Goal: Task Accomplishment & Management: Use online tool/utility

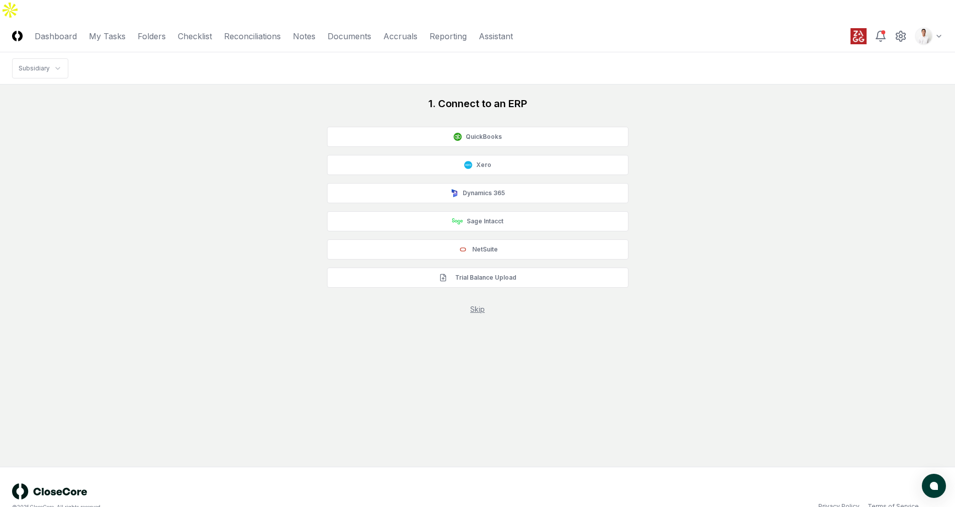
click at [666, 52] on nav "Subsidiary" at bounding box center [477, 68] width 955 height 32
click at [499, 267] on button "Trial Balance Upload" at bounding box center [477, 277] width 301 height 20
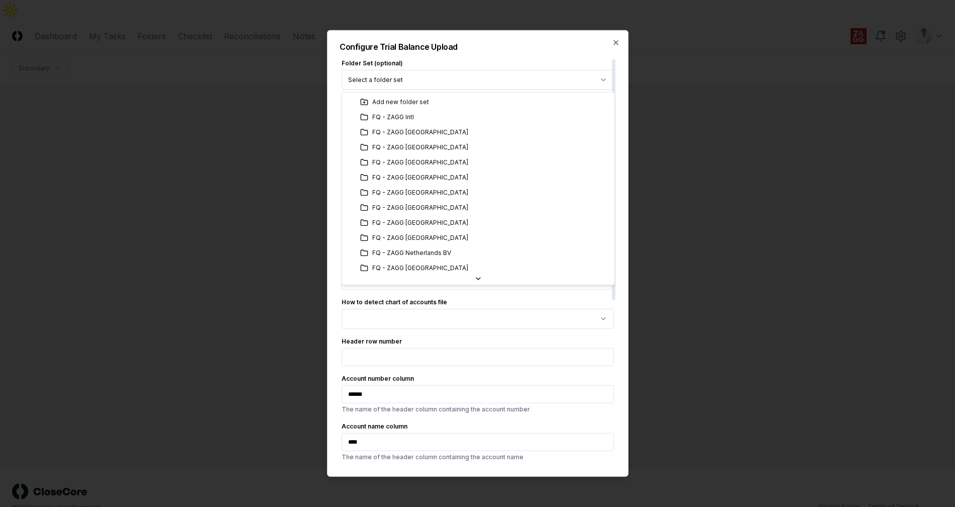
click at [607, 75] on body "**********" at bounding box center [477, 263] width 955 height 527
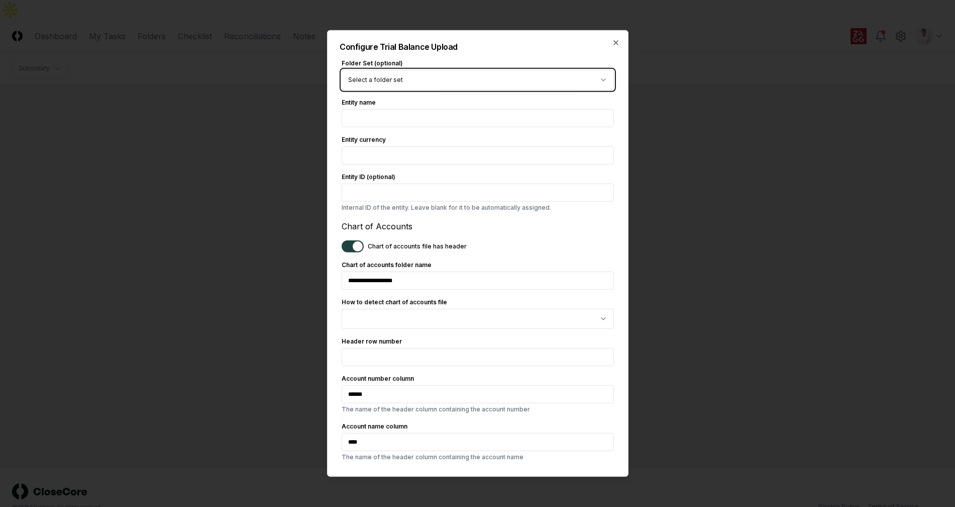
click at [528, 61] on body "**********" at bounding box center [477, 263] width 955 height 527
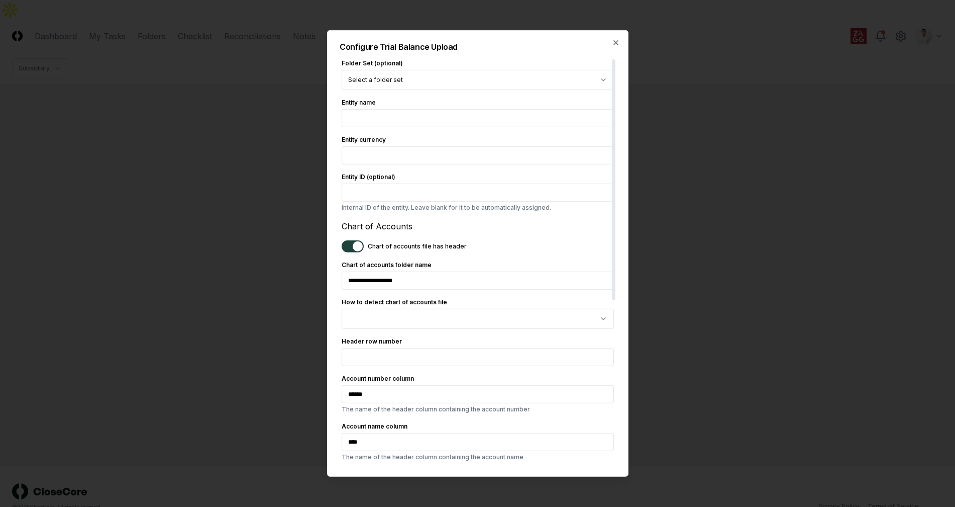
click at [571, 76] on body "**********" at bounding box center [477, 263] width 955 height 527
click at [532, 91] on form "**********" at bounding box center [478, 399] width 272 height 680
click at [535, 87] on body "**********" at bounding box center [477, 263] width 955 height 527
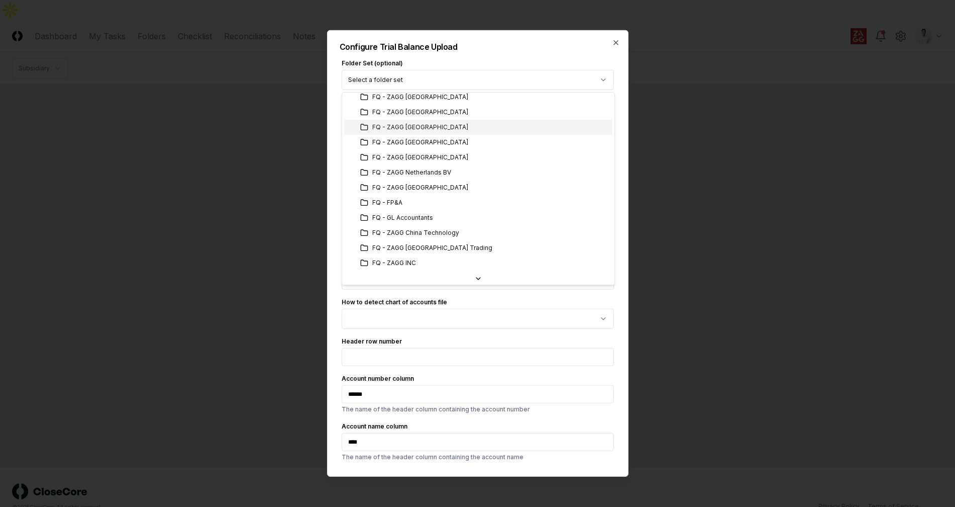
scroll to position [80, 0]
select select "**********"
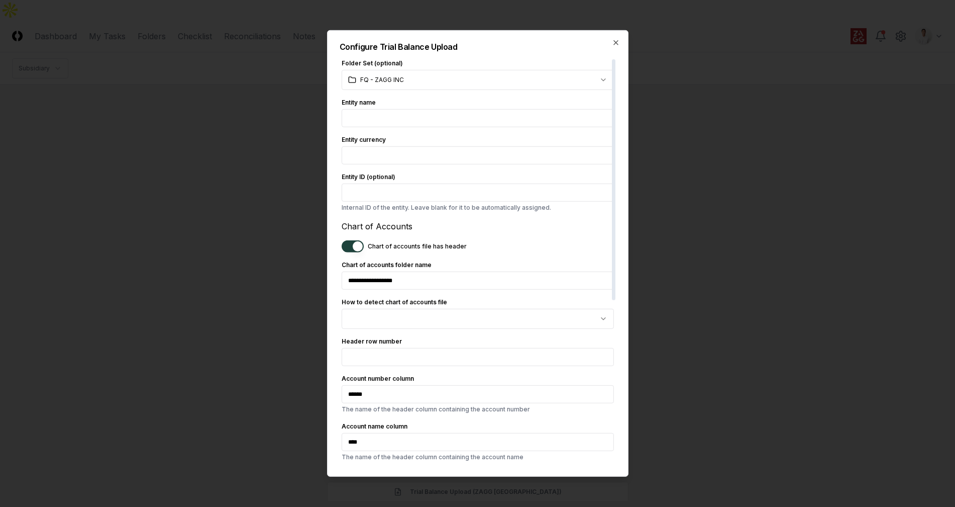
click at [616, 37] on div "**********" at bounding box center [477, 253] width 301 height 446
click at [617, 45] on icon "button" at bounding box center [616, 43] width 8 height 8
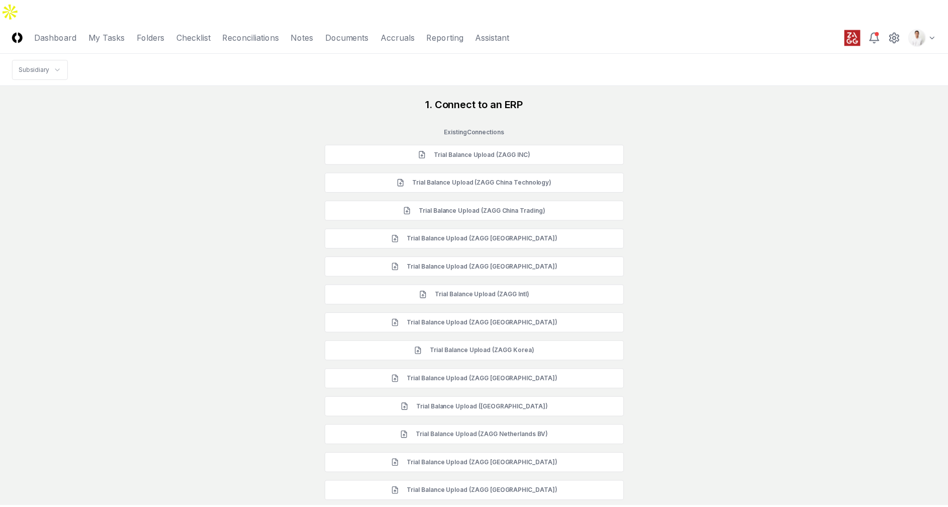
scroll to position [296, 0]
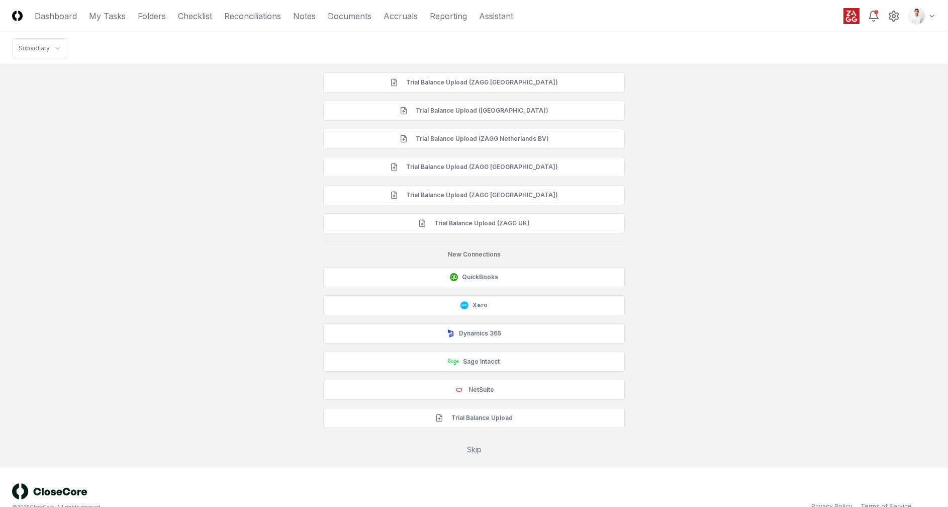
click at [745, 173] on div "1. Connect to an ERP Existing Connections Trial Balance Upload (ZAGG INC) Trial…" at bounding box center [474, 127] width 924 height 654
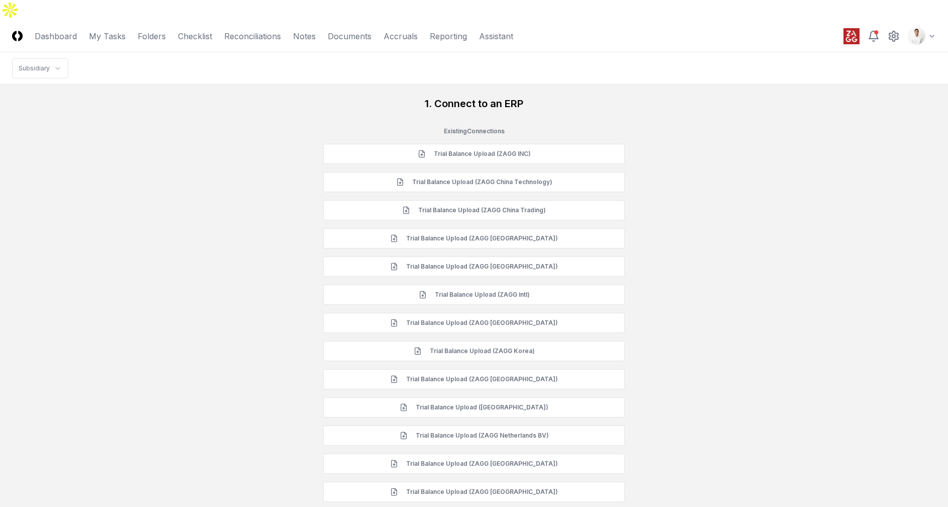
scroll to position [1, 0]
click at [728, 183] on div "1. Connect to an ERP Existing Connections Trial Balance Upload (ZAGG INC) Trial…" at bounding box center [474, 422] width 924 height 654
click at [141, 30] on link "Folders" at bounding box center [152, 36] width 28 height 12
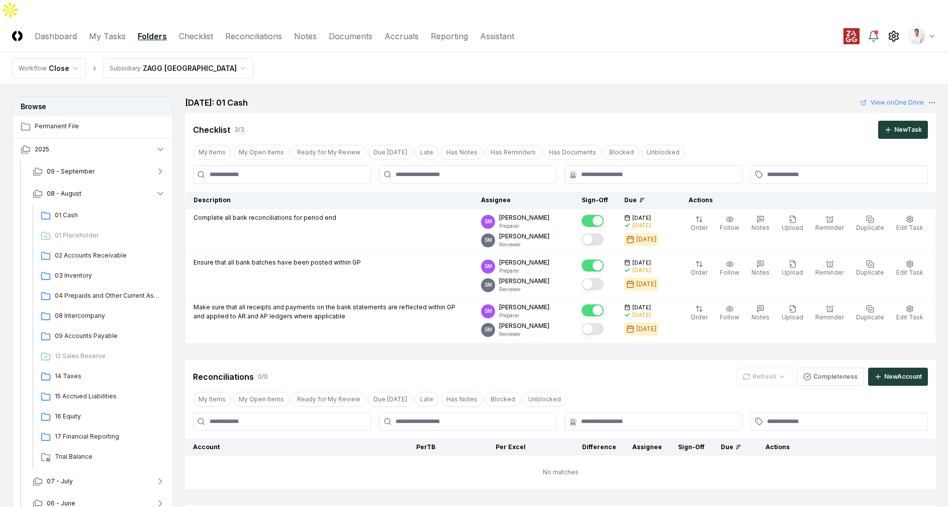
click at [895, 35] on circle at bounding box center [893, 36] width 3 height 3
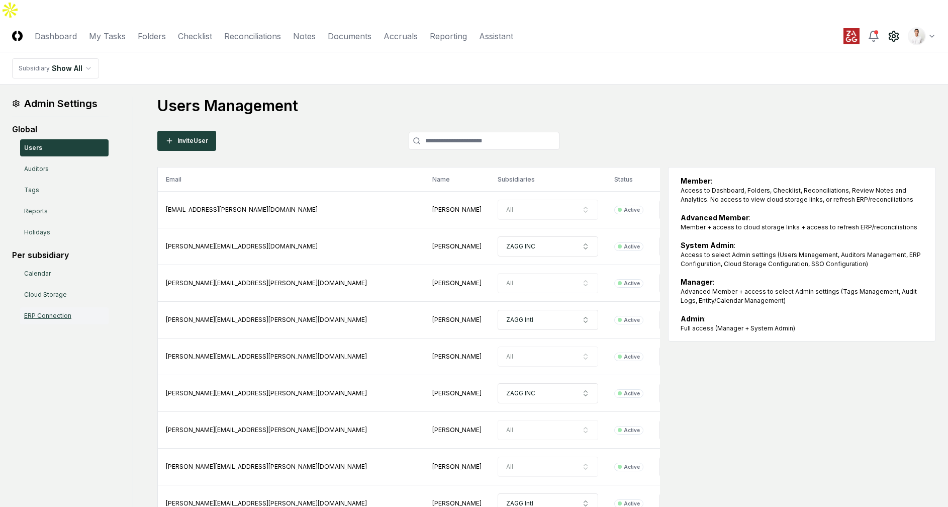
click at [65, 307] on link "ERP Connection" at bounding box center [64, 315] width 88 height 17
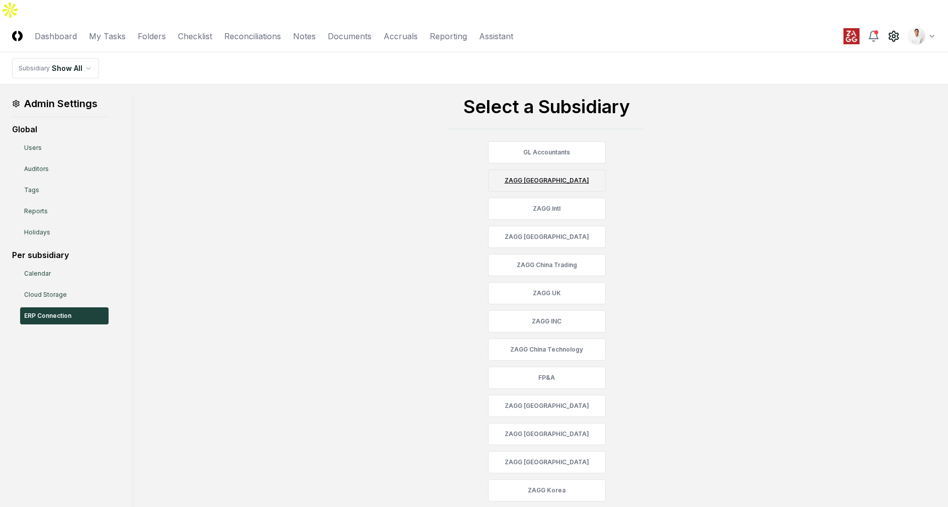
click at [564, 169] on link "ZAGG [GEOGRAPHIC_DATA]" at bounding box center [547, 180] width 118 height 22
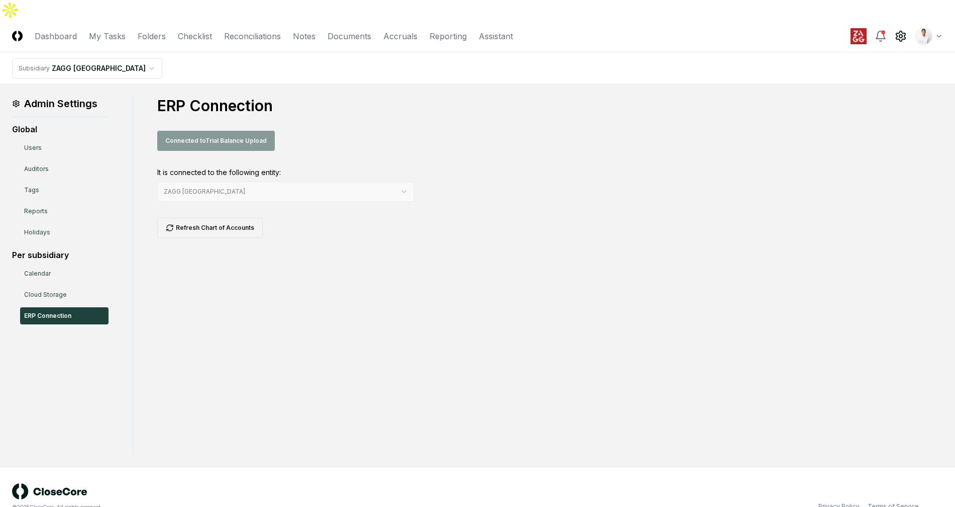
click at [230, 218] on button "Refresh Chart of Accounts" at bounding box center [210, 228] width 106 height 20
click at [226, 218] on button "Refresh Chart of Accounts" at bounding box center [210, 228] width 106 height 20
click at [162, 30] on link "Folders" at bounding box center [152, 36] width 28 height 12
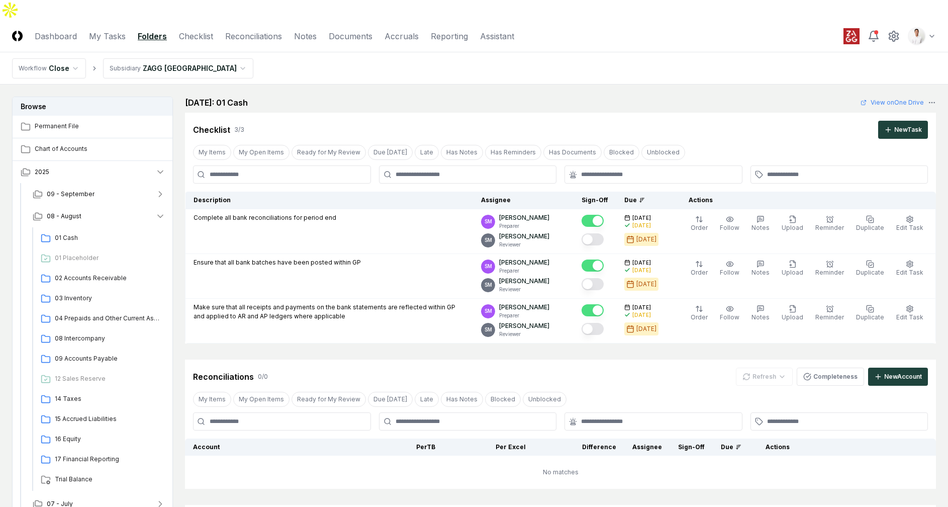
click at [533, 96] on div "August 2025: 01 Cash View on One Drive" at bounding box center [560, 102] width 751 height 12
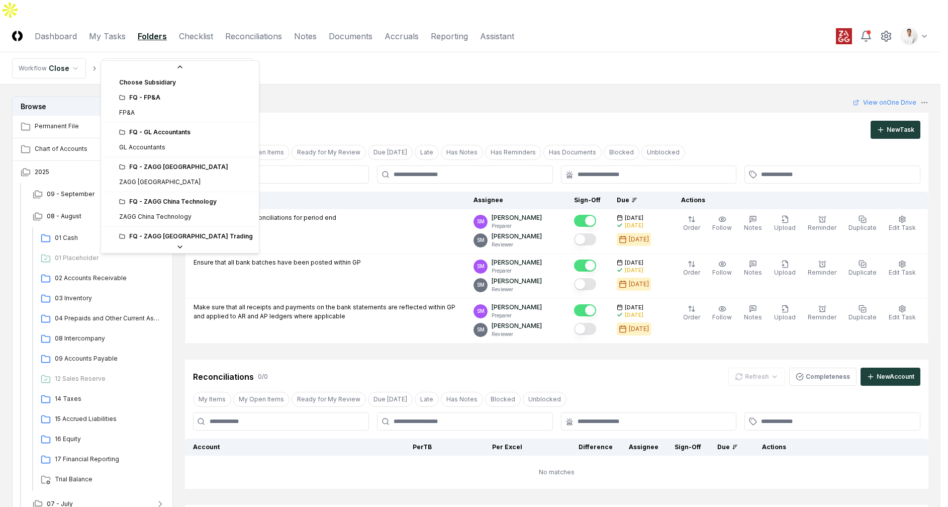
click at [172, 42] on html "CloseCore Dashboard My Tasks Folders Checklist Reconciliations Notes Documents …" at bounding box center [474, 327] width 948 height 655
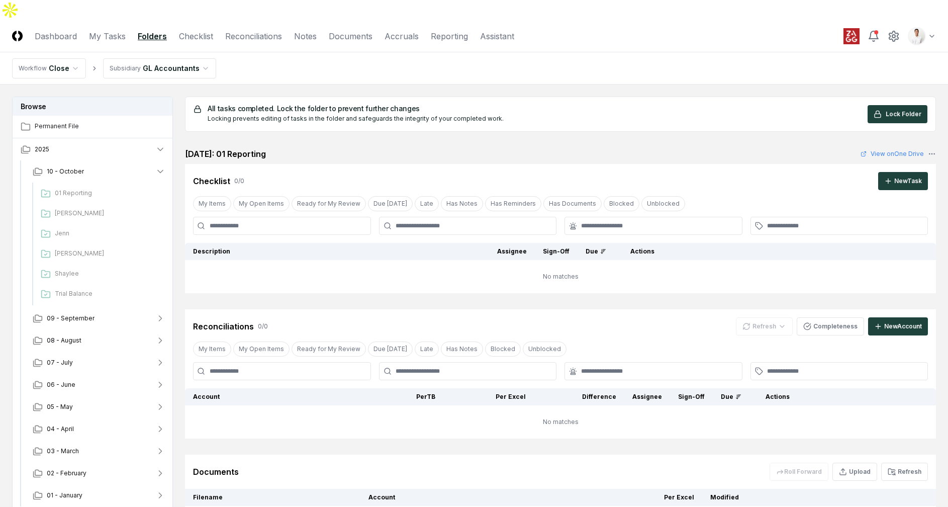
click at [314, 122] on div "All tasks completed. Lock the folder to prevent further changes Locking prevent…" at bounding box center [560, 317] width 751 height 442
click at [339, 148] on div "October 2025: 01 Reporting View on One Drive" at bounding box center [560, 154] width 751 height 12
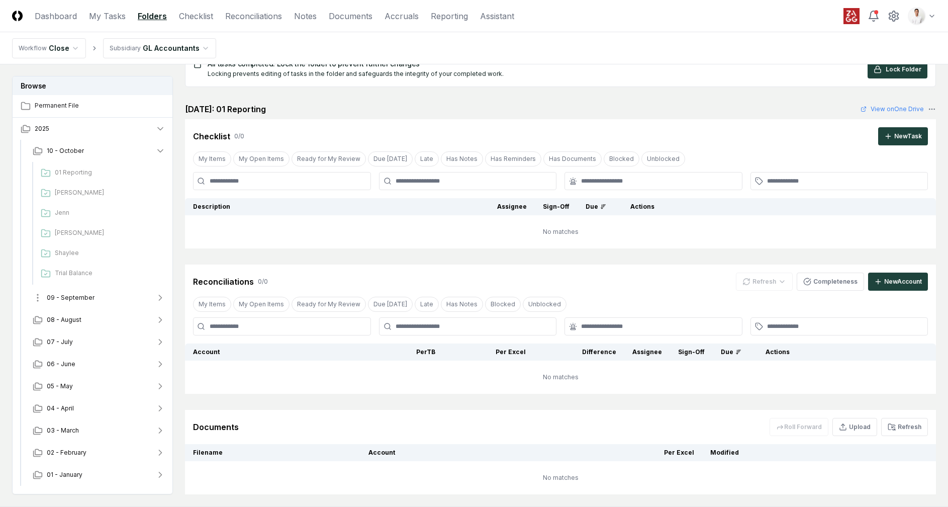
scroll to position [1, 0]
click at [261, 16] on link "Reconciliations" at bounding box center [253, 16] width 57 height 12
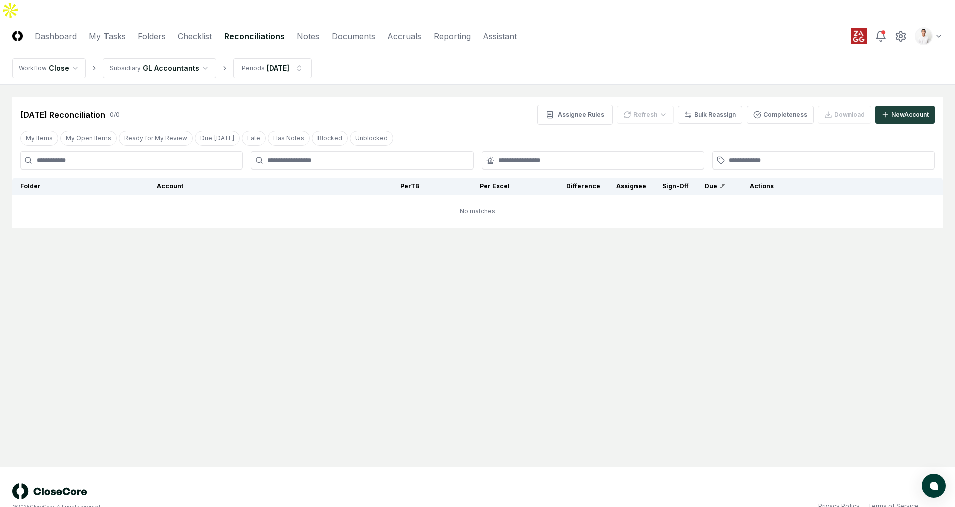
click at [182, 43] on html "CloseCore Dashboard My Tasks Folders Checklist Reconciliations Notes Documents …" at bounding box center [477, 263] width 955 height 527
click at [899, 110] on div "New Account" at bounding box center [910, 114] width 38 height 9
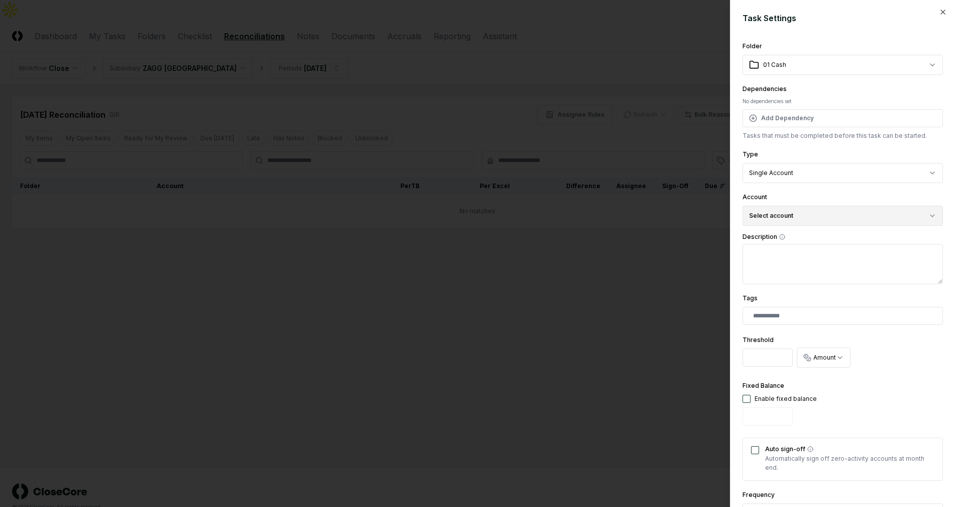
click at [850, 209] on button "Select account" at bounding box center [843, 216] width 200 height 20
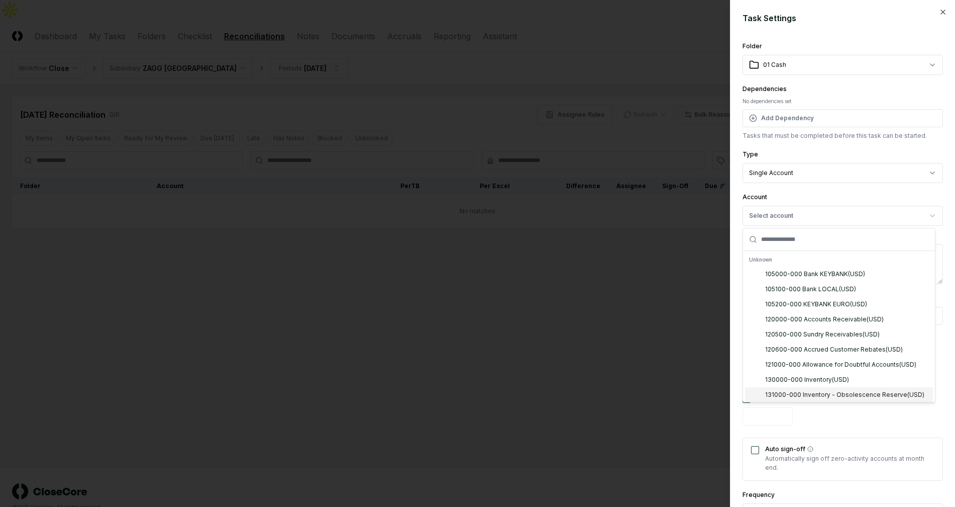
click at [351, 243] on div at bounding box center [477, 253] width 955 height 507
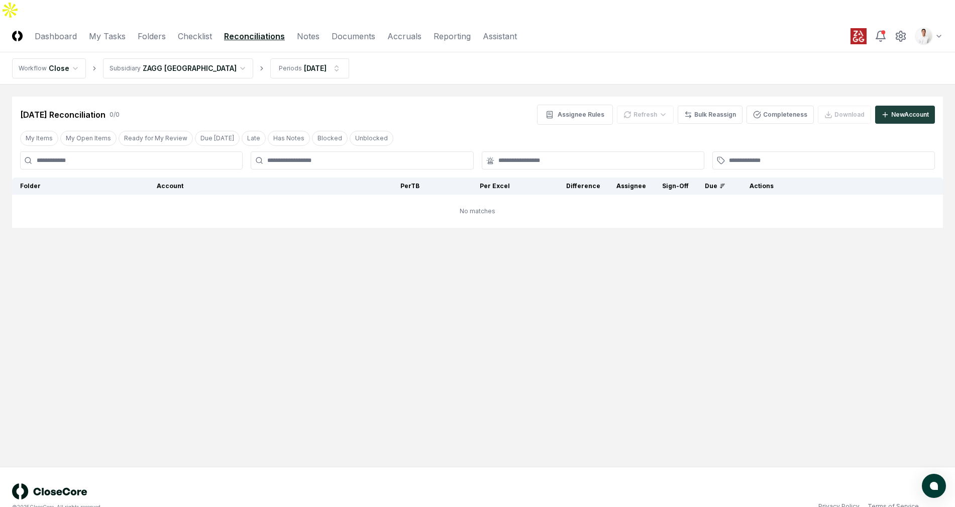
click at [452, 58] on nav "Workflow Close Subsidiary ZAGG Australia Periods Aug 2025" at bounding box center [477, 68] width 955 height 32
click at [902, 35] on circle at bounding box center [900, 36] width 3 height 3
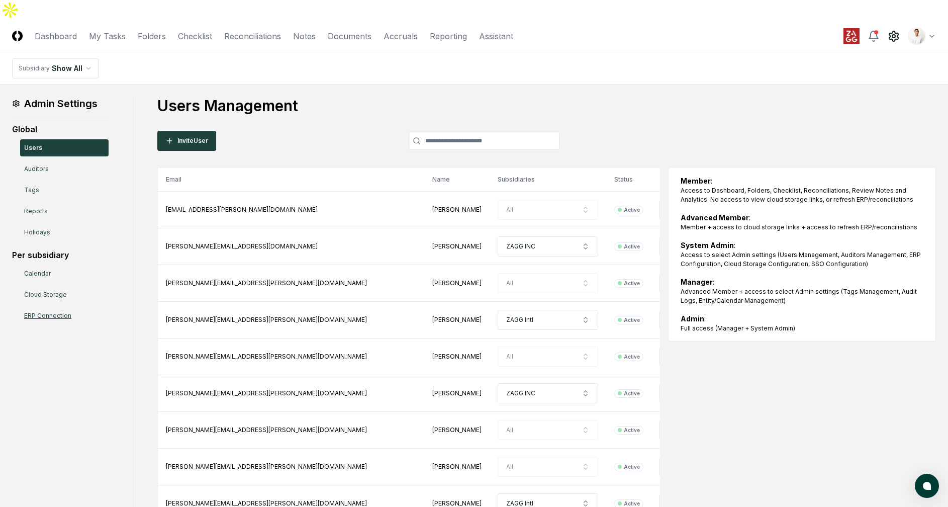
click at [58, 307] on link "ERP Connection" at bounding box center [64, 315] width 88 height 17
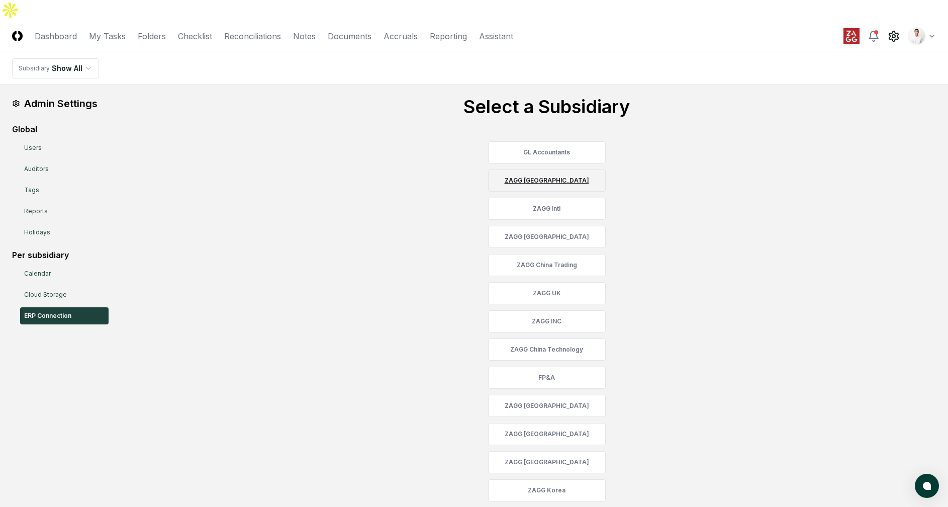
click at [549, 169] on link "ZAGG [GEOGRAPHIC_DATA]" at bounding box center [547, 180] width 118 height 22
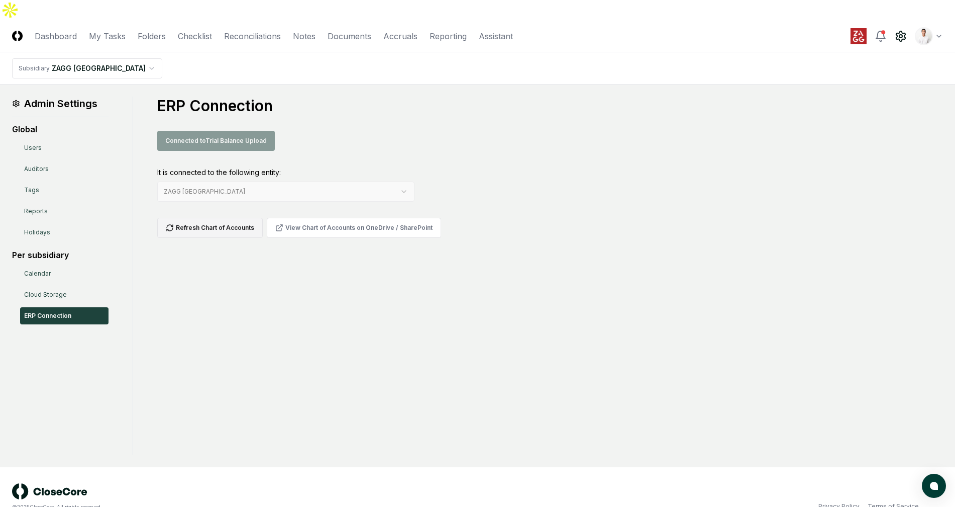
click at [232, 218] on button "Refresh Chart of Accounts" at bounding box center [210, 228] width 106 height 20
click at [162, 30] on link "Folders" at bounding box center [152, 36] width 28 height 12
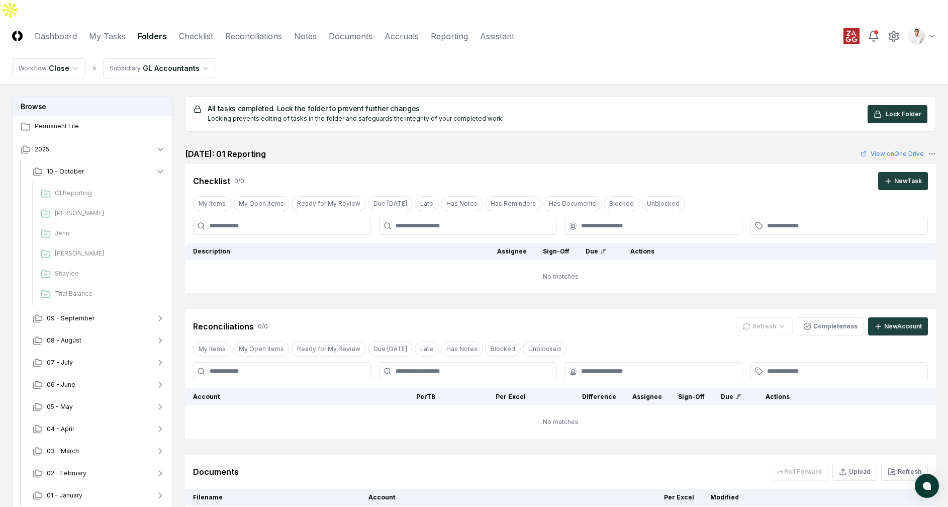
click at [186, 44] on html "CloseCore Dashboard My Tasks Folders Checklist Reconciliations Notes Documents …" at bounding box center [474, 305] width 948 height 611
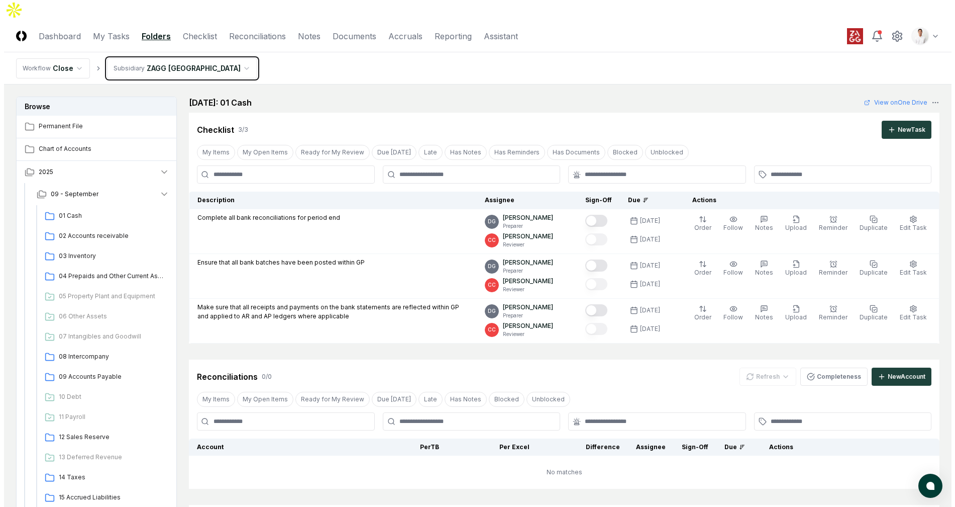
scroll to position [135, 0]
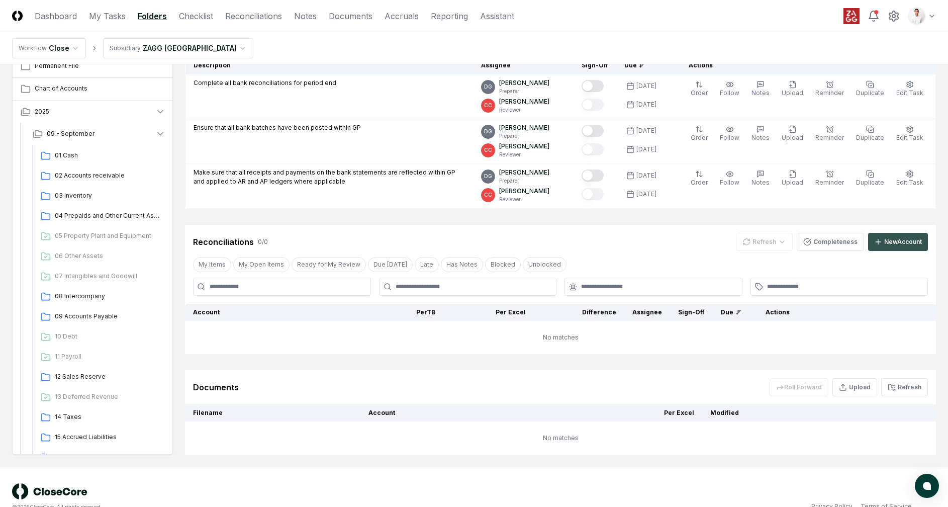
click at [887, 237] on div "New Account" at bounding box center [903, 241] width 38 height 9
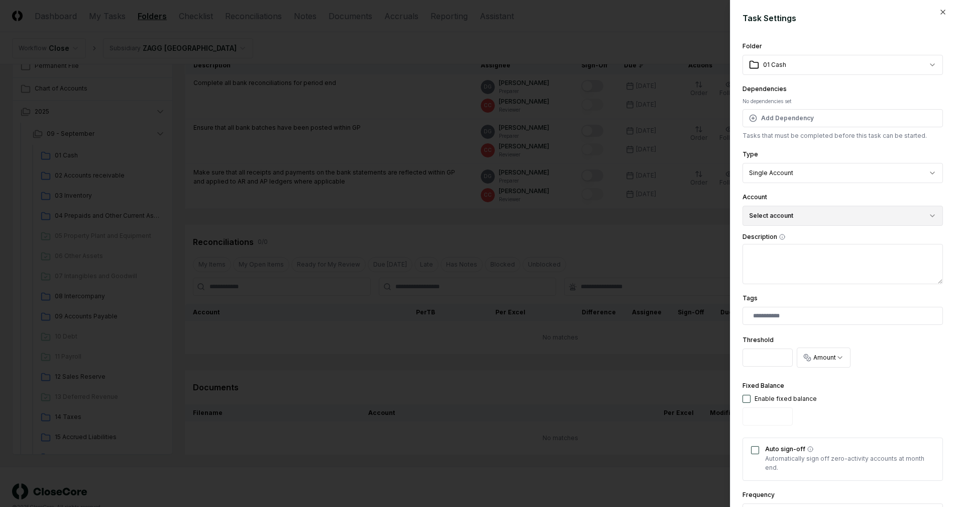
click at [844, 214] on button "Select account" at bounding box center [843, 216] width 200 height 20
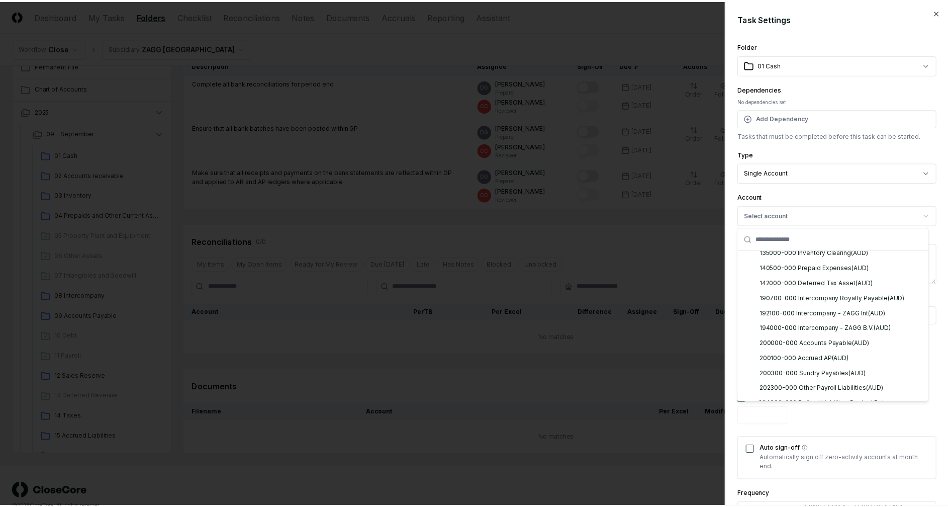
scroll to position [0, 0]
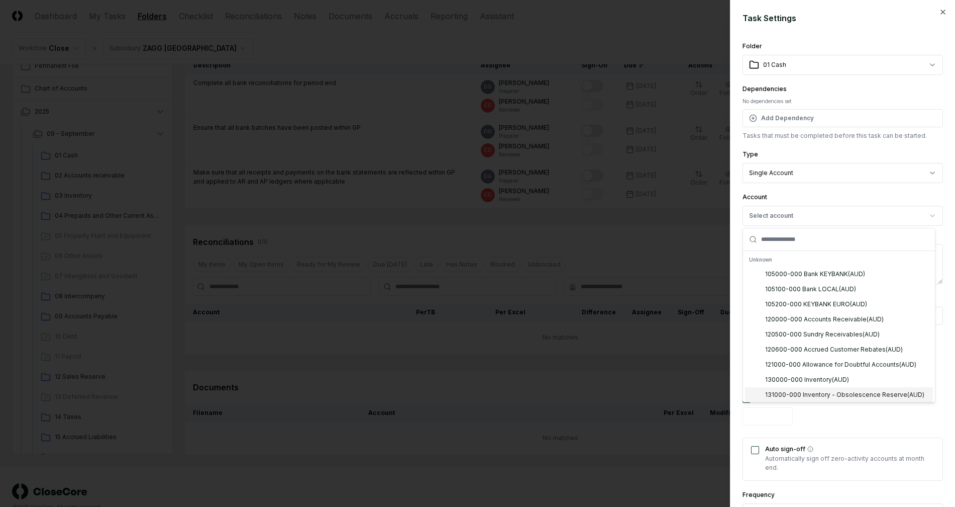
click at [870, 416] on div "Fixed Balance Enable fixed balance" at bounding box center [843, 404] width 200 height 50
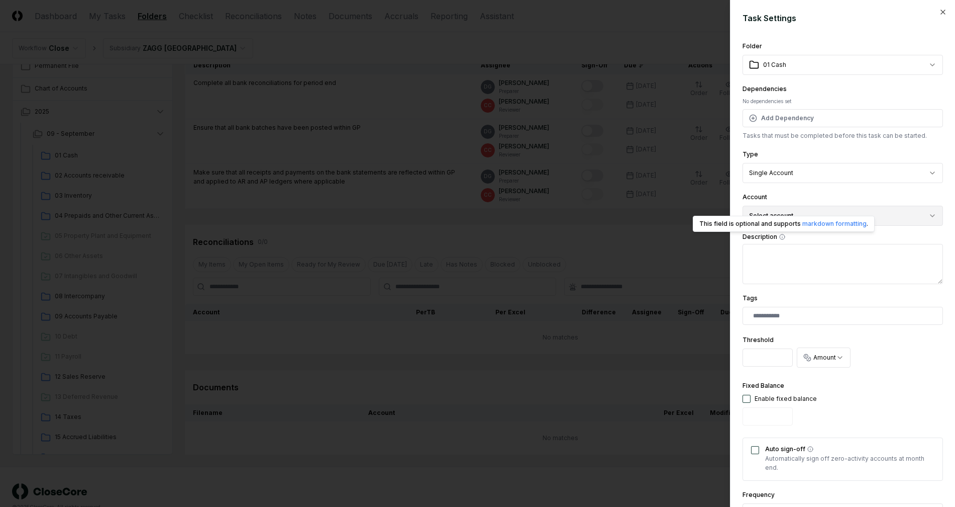
click at [790, 214] on button "Select account" at bounding box center [843, 216] width 200 height 20
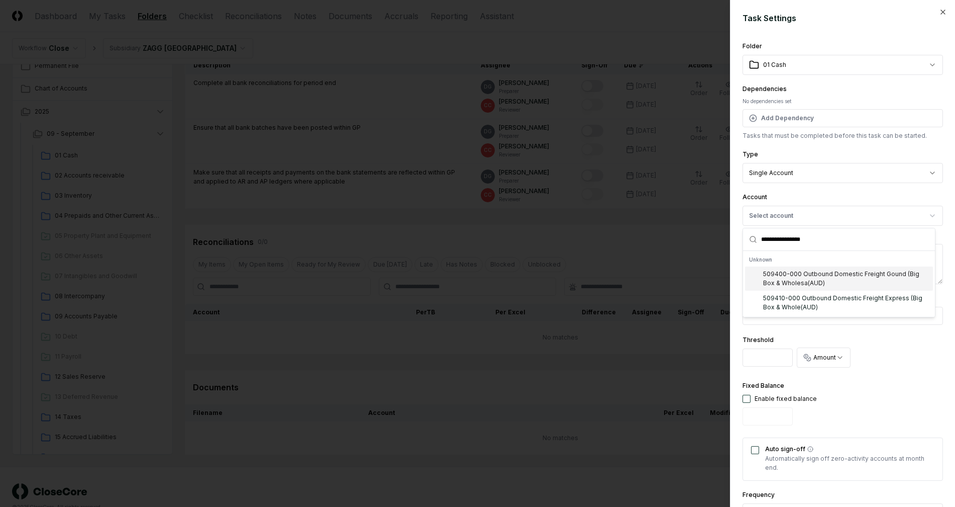
type input "**********"
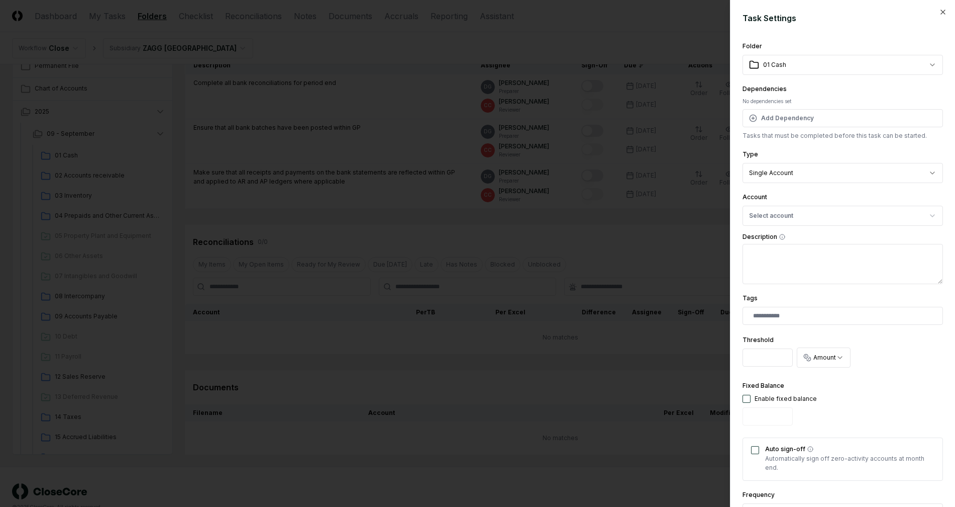
click at [666, 248] on div at bounding box center [477, 253] width 955 height 507
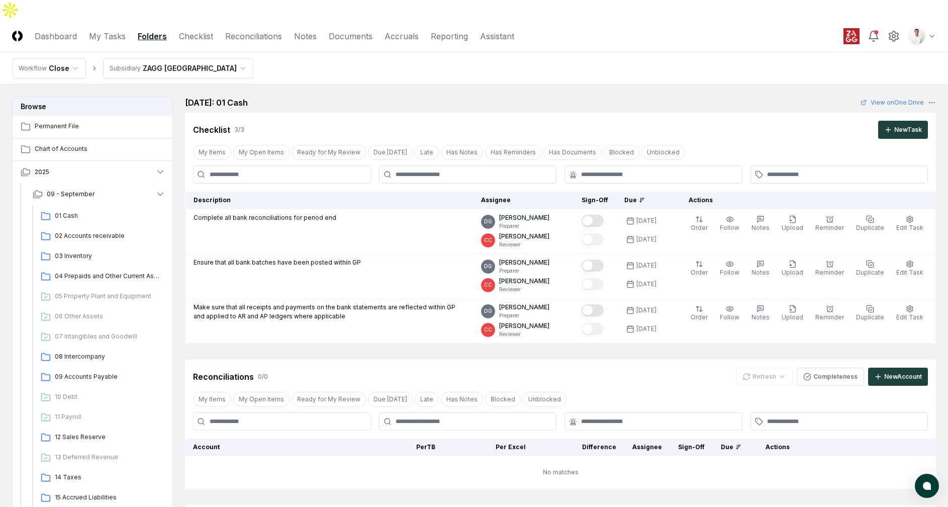
click at [248, 96] on h2 "[DATE]: 01 Cash" at bounding box center [216, 102] width 63 height 12
click at [195, 43] on html "CloseCore Dashboard My Tasks Folders Checklist Reconciliations Notes Documents …" at bounding box center [474, 330] width 948 height 661
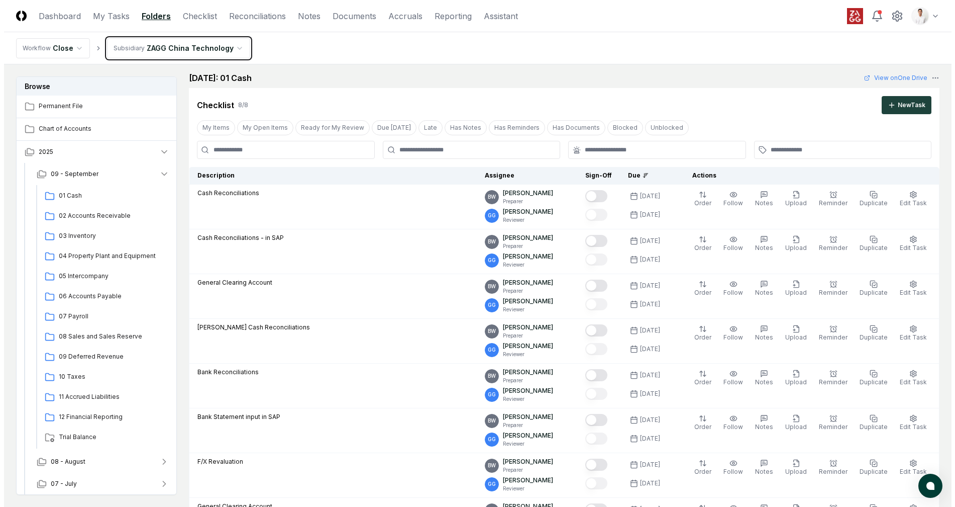
scroll to position [358, 0]
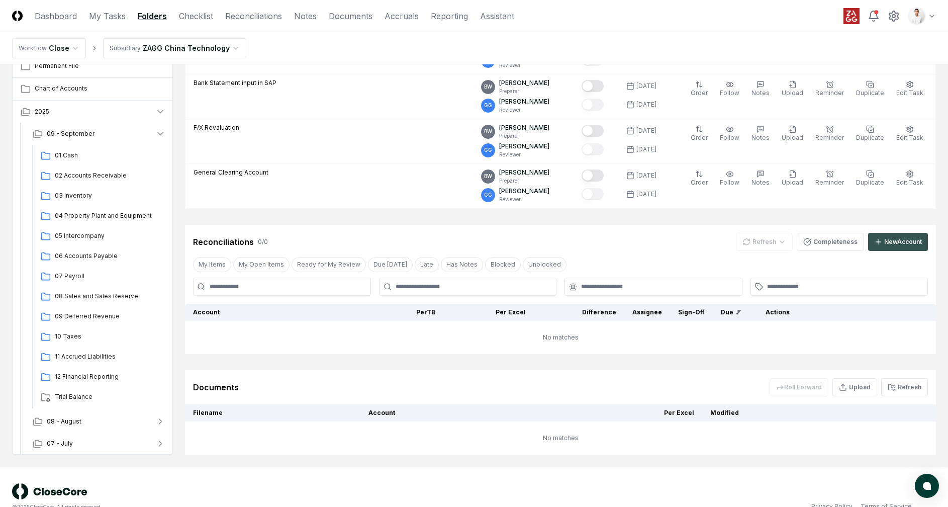
click at [874, 238] on icon at bounding box center [878, 242] width 8 height 8
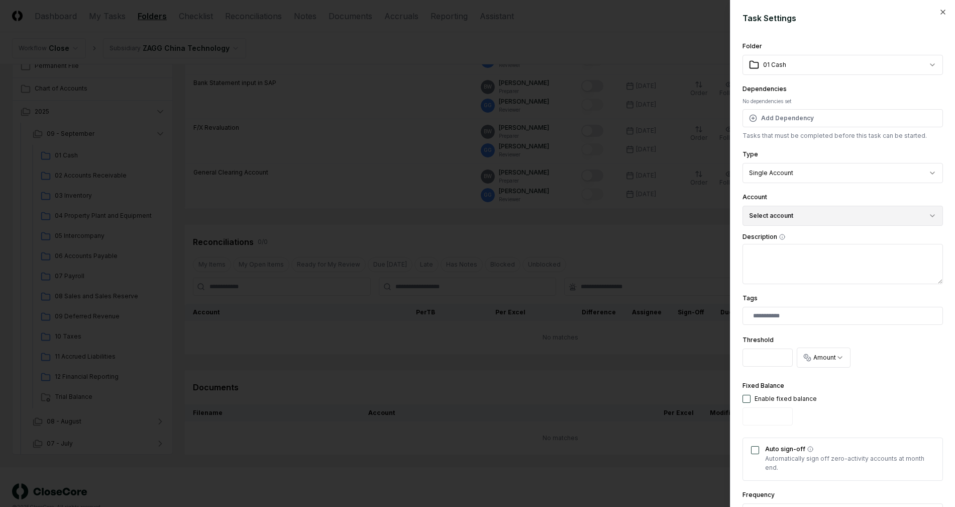
click at [802, 209] on button "Select account" at bounding box center [843, 216] width 200 height 20
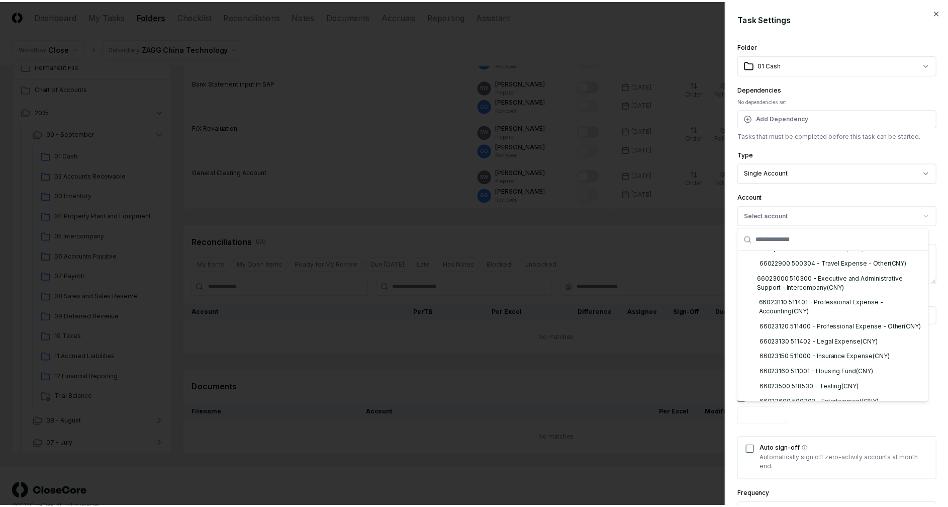
scroll to position [2104, 0]
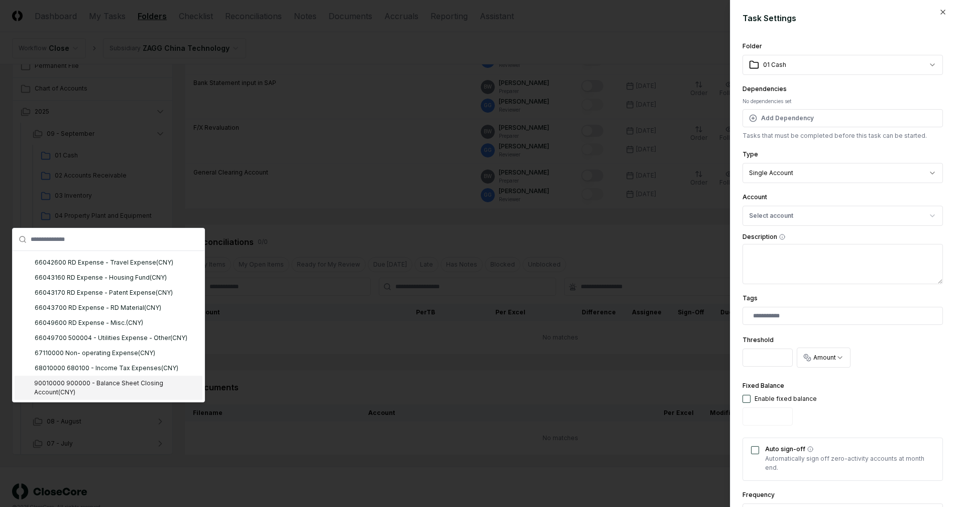
click at [348, 157] on div at bounding box center [477, 253] width 955 height 507
